Goal: Information Seeking & Learning: Learn about a topic

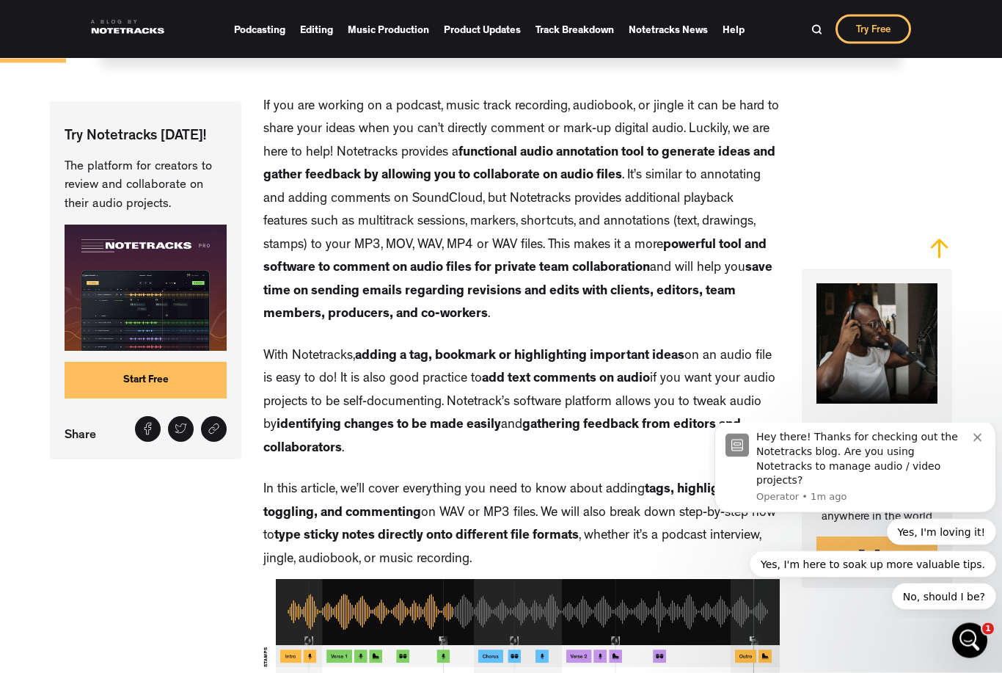
scroll to position [682, 0]
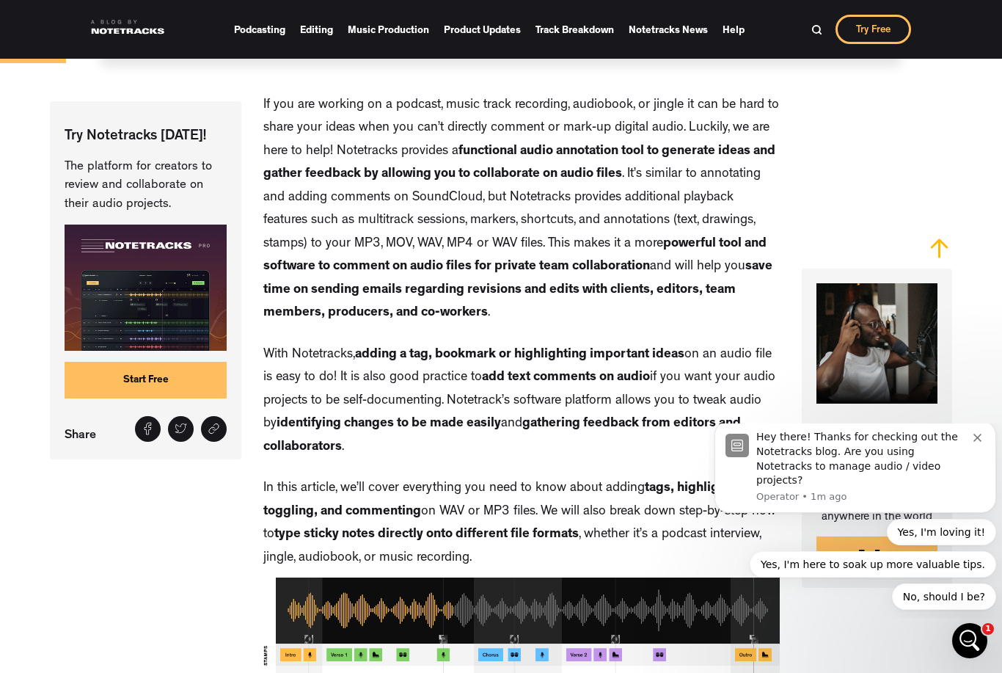
click at [113, 169] on p "The platform for creators to review and collaborate on their audio projects." at bounding box center [146, 186] width 162 height 56
click at [119, 147] on p "Try Notetracks Today!" at bounding box center [146, 137] width 162 height 20
click at [144, 304] on img at bounding box center [146, 288] width 162 height 126
click at [136, 313] on img at bounding box center [146, 288] width 162 height 126
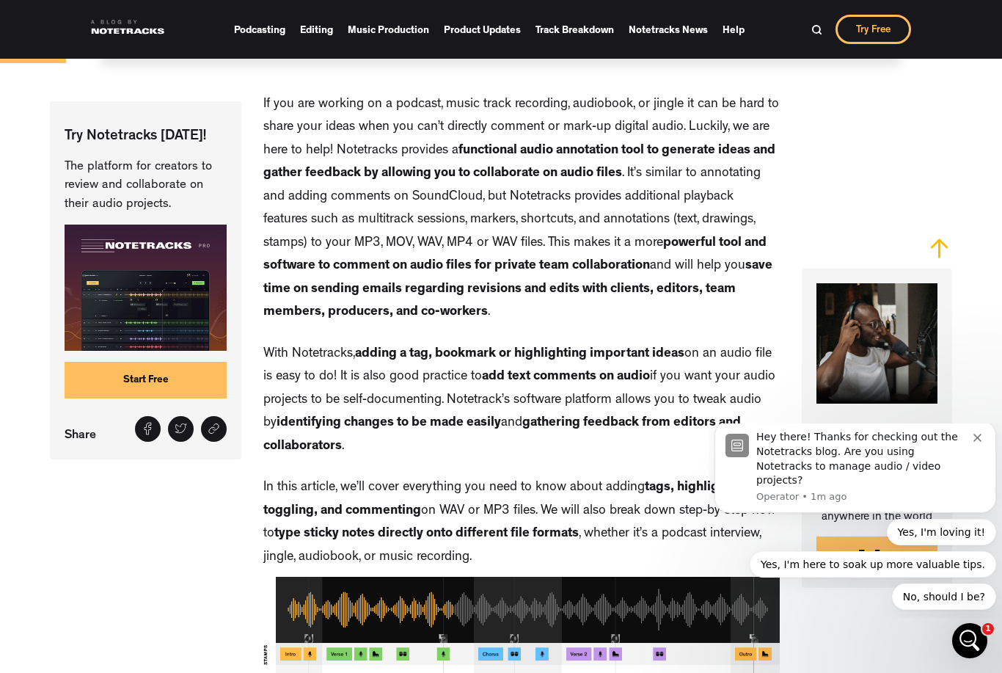
click at [116, 389] on link "Start Free" at bounding box center [146, 380] width 162 height 37
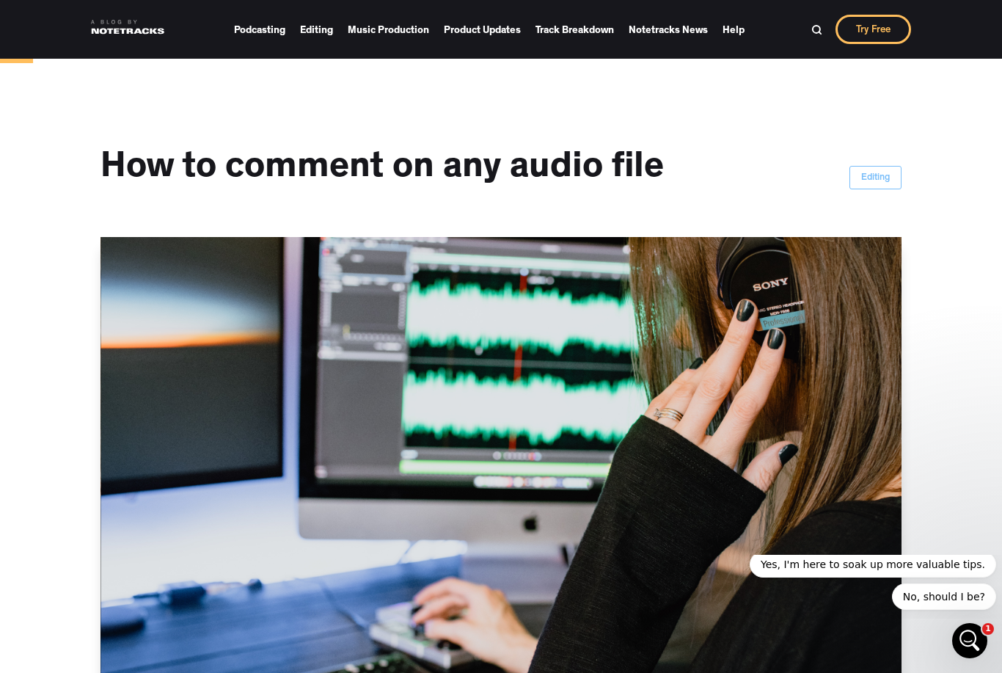
scroll to position [729, 0]
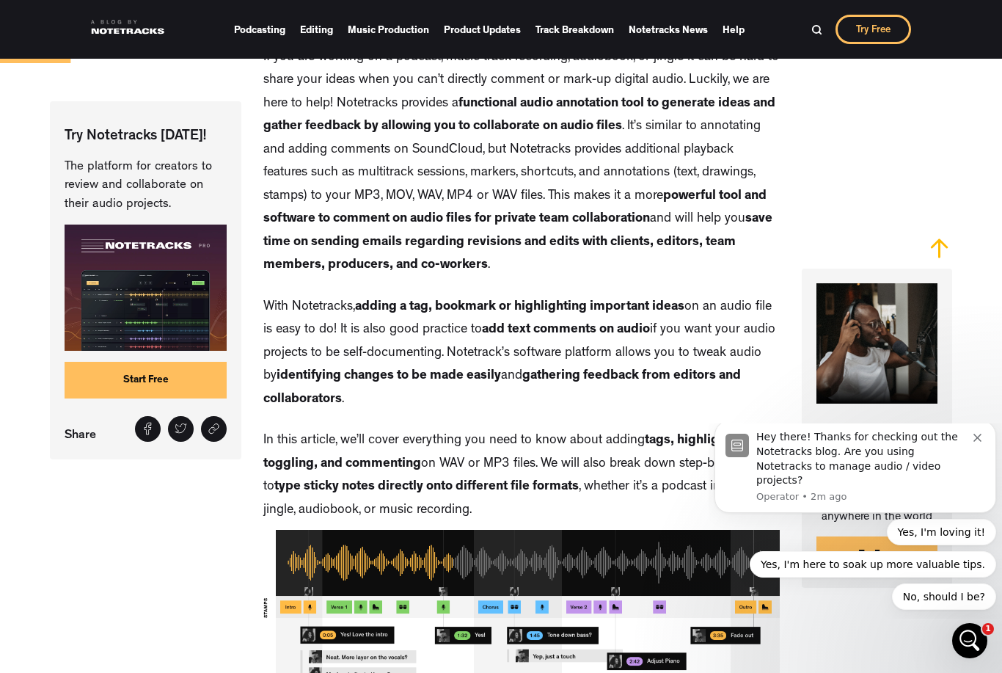
click at [817, 32] on img at bounding box center [817, 29] width 11 height 11
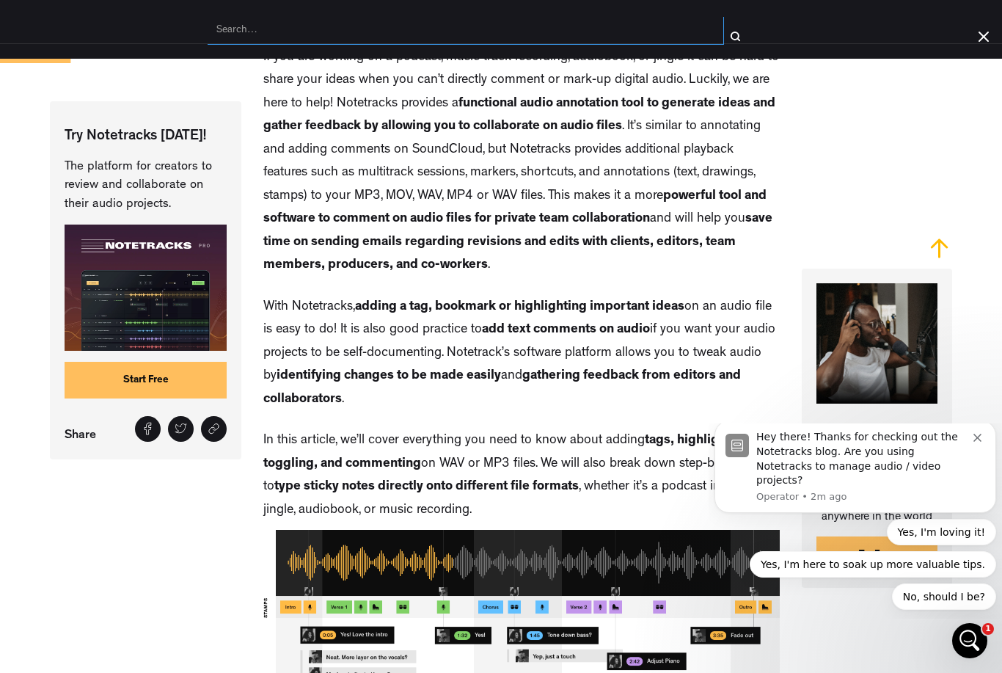
click at [263, 43] on input "search" at bounding box center [466, 31] width 517 height 28
type input "Price"
click at [735, 36] on input "submit" at bounding box center [735, 36] width 22 height 22
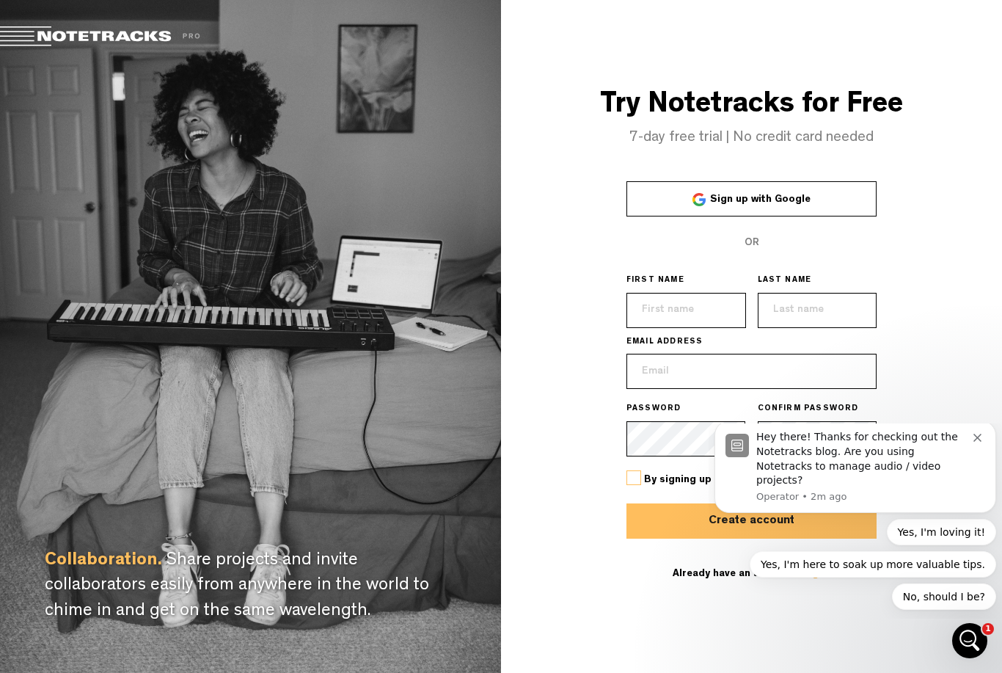
click at [939, 376] on div "Try Notetracks for Free 7-day free trial | No credit card needed Sign up with G…" at bounding box center [751, 336] width 501 height 673
click at [979, 442] on icon "Dismiss notification" at bounding box center [978, 438] width 8 height 8
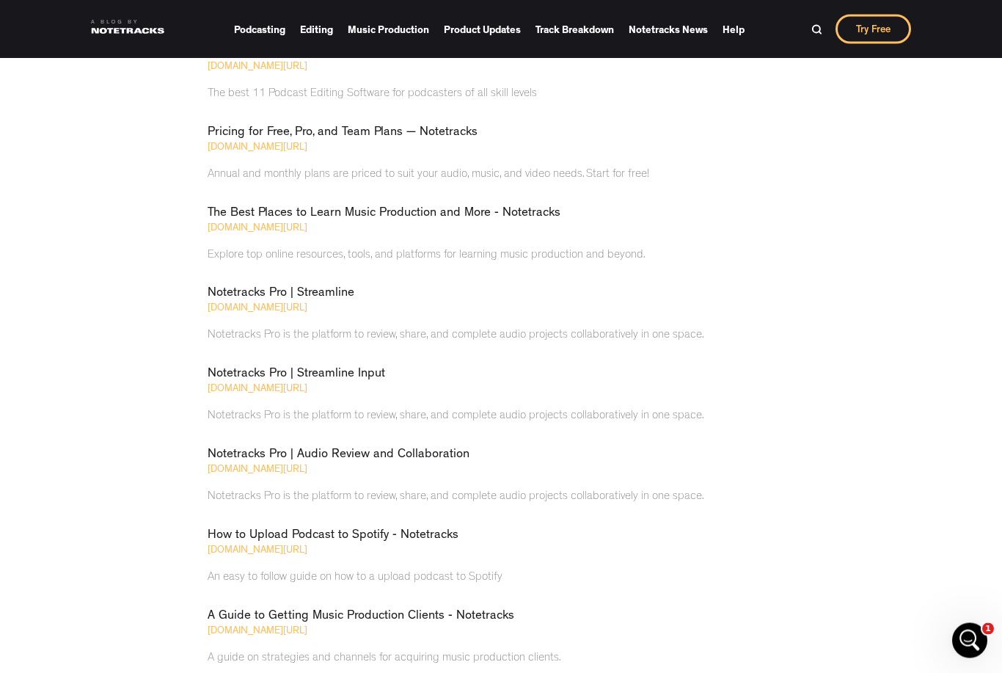
scroll to position [65, 0]
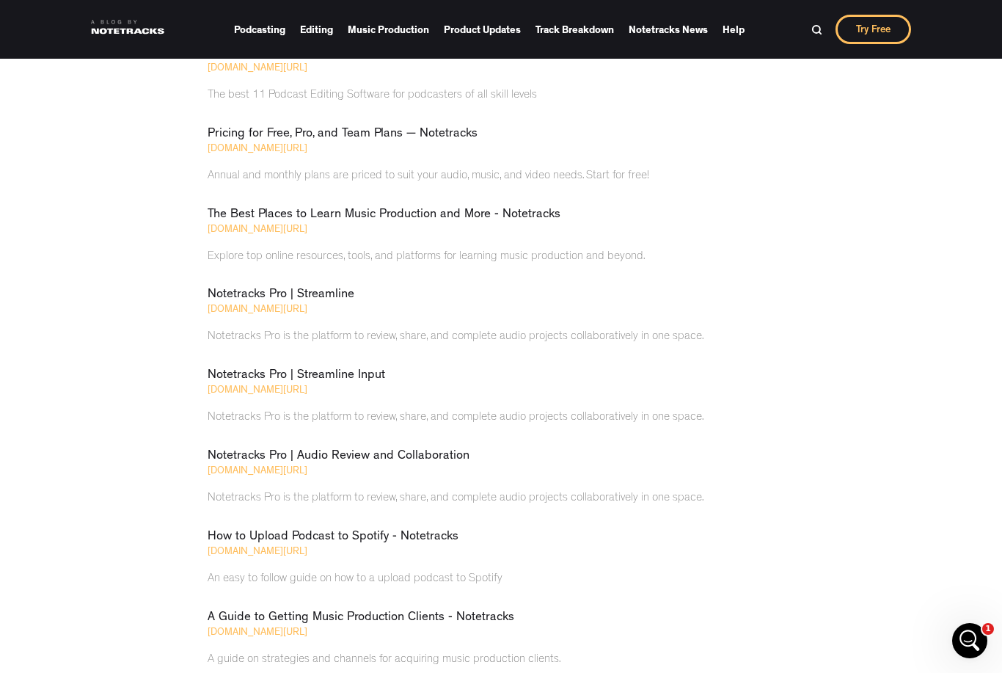
click at [236, 217] on link "The Best Places to Learn Music Production and More - Notetracks" at bounding box center [384, 214] width 353 height 12
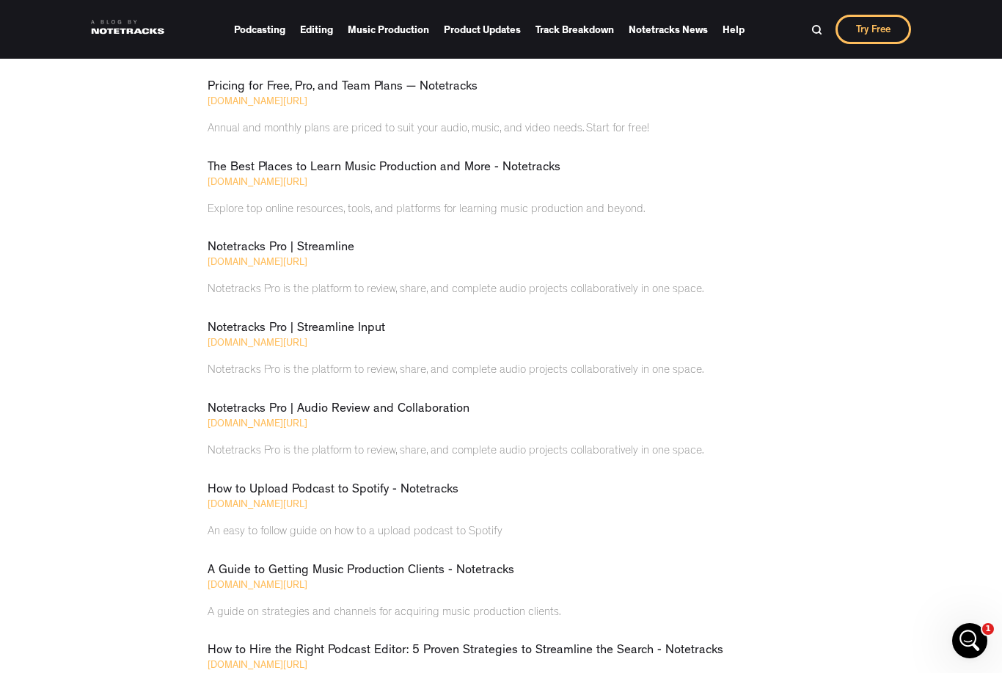
click at [245, 169] on link "The Best Places to Learn Music Production and More - Notetracks" at bounding box center [384, 167] width 353 height 12
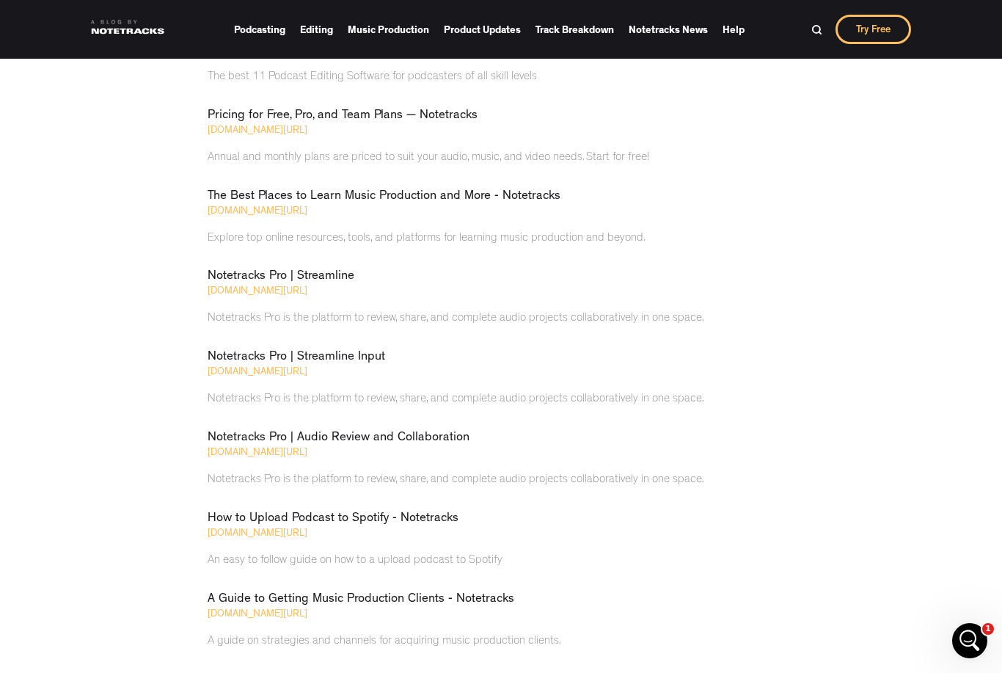
scroll to position [83, 0]
click at [249, 133] on div "www.notetracks.com/pricing" at bounding box center [488, 131] width 561 height 15
click at [232, 114] on link "Pricing for Free, Pro, and Team Plans — Notetracks" at bounding box center [343, 116] width 270 height 12
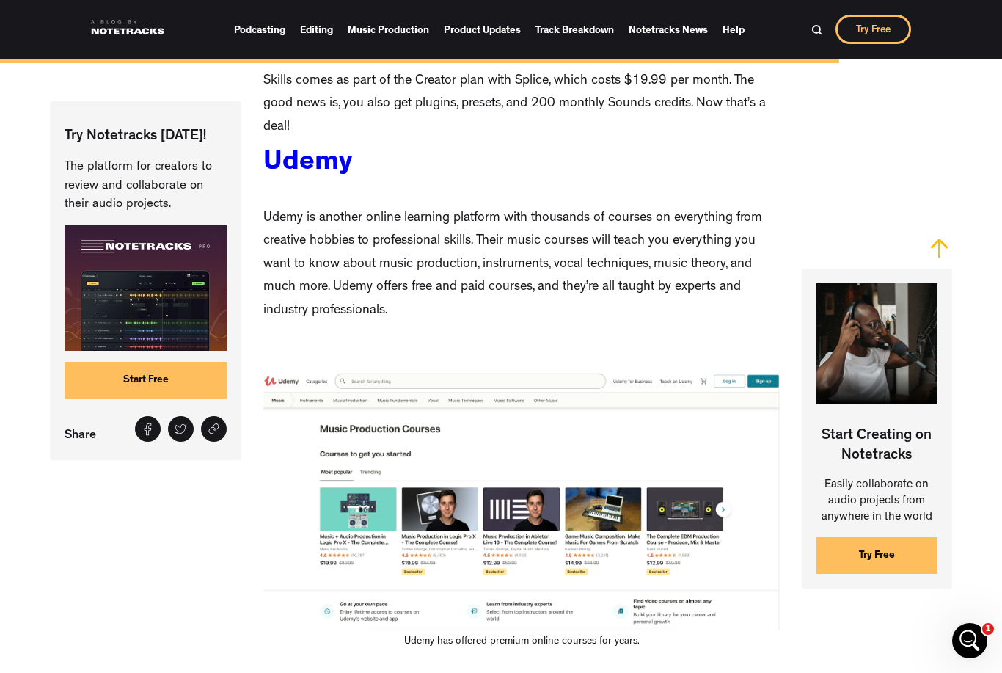
scroll to position [9687, 0]
